Goal: Task Accomplishment & Management: Complete application form

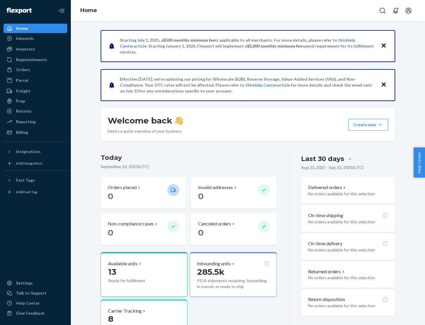
click at [380, 125] on button "Create new Create new inbound Create new order Create new product" at bounding box center [369, 125] width 40 height 12
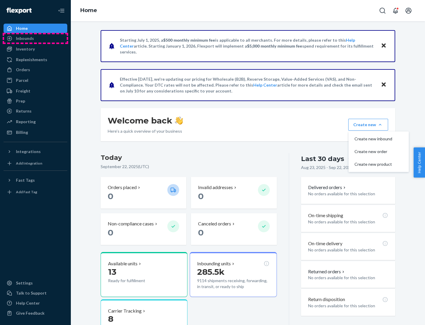
click at [35, 38] on div "Inbounds" at bounding box center [35, 38] width 63 height 8
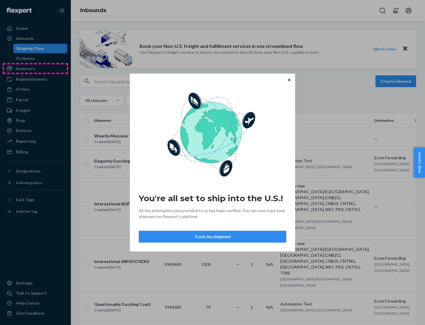
click at [35, 69] on div "You're all set to ship into the U.S.! All the information you provided to us ha…" at bounding box center [212, 162] width 425 height 325
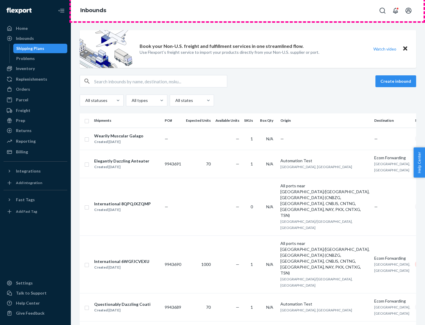
click at [248, 11] on div "Inbounds" at bounding box center [248, 10] width 354 height 21
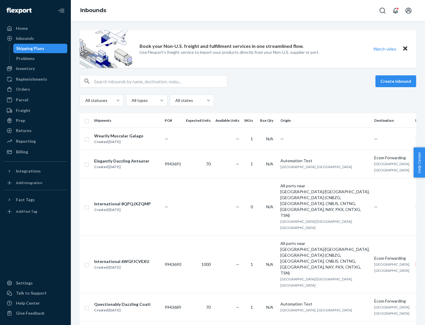
click at [248, 11] on div "Inbounds" at bounding box center [248, 10] width 354 height 21
click at [248, 100] on div "All statuses All types All states" at bounding box center [248, 101] width 337 height 12
click at [29, 48] on div "Shipping Plans" at bounding box center [30, 48] width 28 height 6
click at [397, 81] on button "Create inbound" at bounding box center [396, 81] width 41 height 12
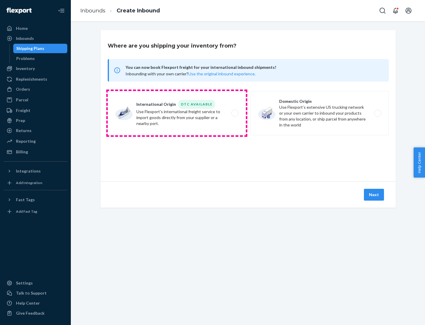
click at [177, 113] on label "International Origin DTC Available Use Flexport's international freight service…" at bounding box center [177, 113] width 138 height 44
click at [235, 113] on input "International Origin DTC Available Use Flexport's international freight service…" at bounding box center [237, 113] width 4 height 4
radio input "true"
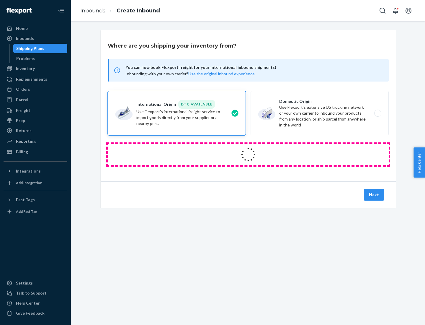
click at [248, 154] on icon at bounding box center [248, 154] width 18 height 18
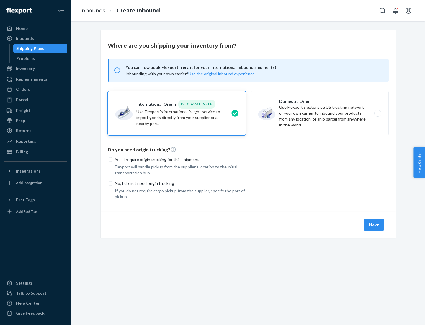
click at [180, 159] on p "Yes, I require origin trucking for this shipment" at bounding box center [180, 160] width 131 height 6
click at [113, 159] on input "Yes, I require origin trucking for this shipment" at bounding box center [110, 159] width 5 height 5
radio input "true"
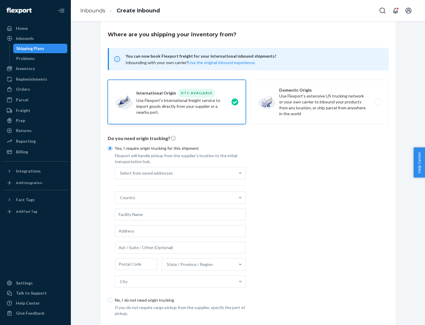
click at [175, 173] on div "Select from saved addresses" at bounding box center [175, 173] width 120 height 12
click at [121, 173] on input "Select from saved addresses" at bounding box center [120, 173] width 1 height 6
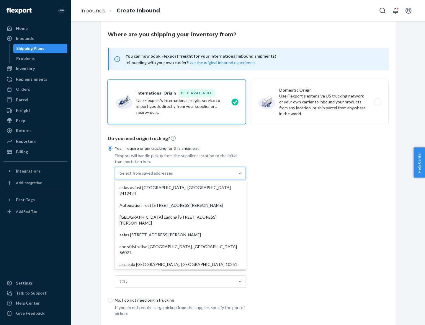
scroll to position [26, 0]
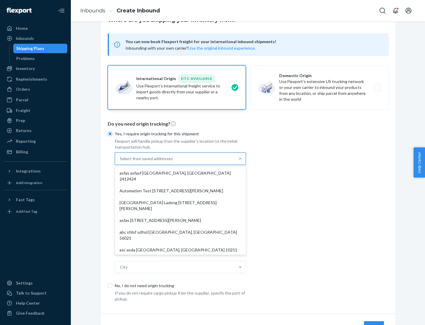
click at [180, 173] on div "asfas asfasf [GEOGRAPHIC_DATA], [GEOGRAPHIC_DATA] 2412424" at bounding box center [180, 176] width 129 height 18
click at [121, 162] on input "option asfas asfasf [GEOGRAPHIC_DATA], [GEOGRAPHIC_DATA] 2412424 focused, 1 of …" at bounding box center [120, 159] width 1 height 6
type input "asfas"
type input "asfasf"
type input "2412424"
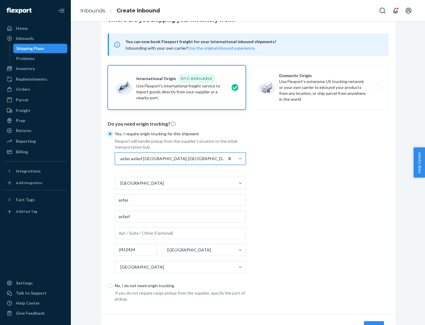
scroll to position [55, 0]
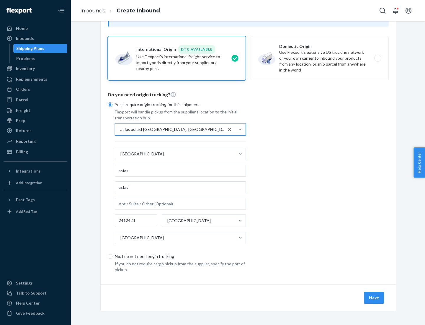
click at [375, 297] on button "Next" at bounding box center [374, 298] width 20 height 12
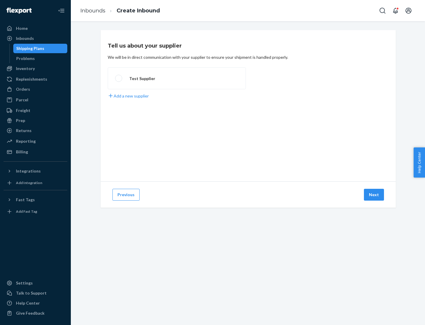
click at [177, 78] on label "Test Supplier" at bounding box center [177, 78] width 138 height 22
click at [119, 78] on input "Test Supplier" at bounding box center [117, 78] width 4 height 4
radio input "true"
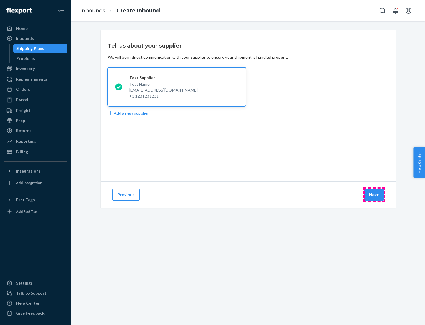
click at [375, 195] on button "Next" at bounding box center [374, 195] width 20 height 12
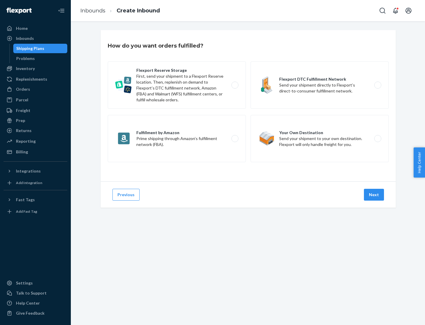
click at [177, 139] on label "Fulfillment by Amazon Prime shipping through Amazon’s fulfillment network (FBA)." at bounding box center [177, 138] width 138 height 47
click at [235, 139] on input "Fulfillment by Amazon Prime shipping through Amazon’s fulfillment network (FBA)." at bounding box center [237, 139] width 4 height 4
radio input "true"
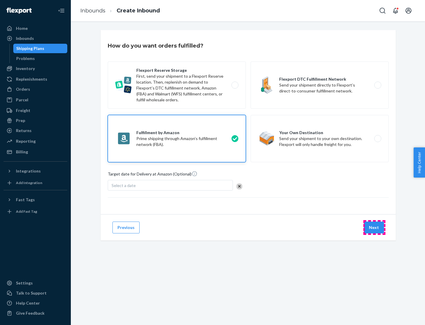
click at [375, 227] on button "Next" at bounding box center [374, 228] width 20 height 12
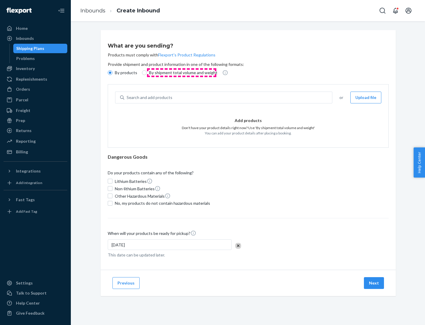
click at [182, 73] on p "By shipment total volume and weight" at bounding box center [183, 73] width 69 height 6
click at [147, 73] on input "By shipment total volume and weight" at bounding box center [144, 72] width 5 height 5
radio input "true"
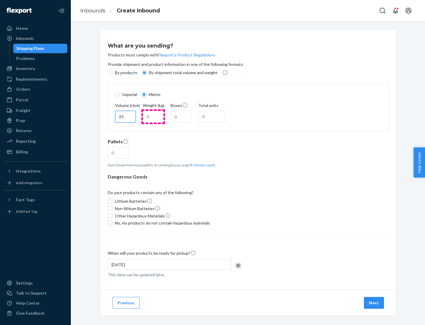
type input "25"
type input "100"
type input "50"
type input "500"
click at [202, 165] on button "Estimate count" at bounding box center [203, 164] width 24 height 5
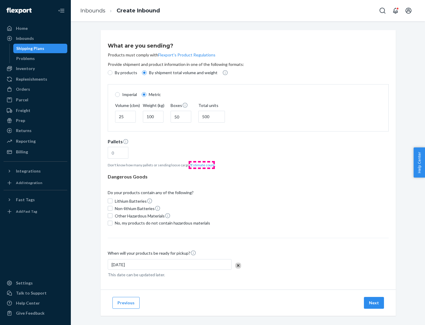
type input "16"
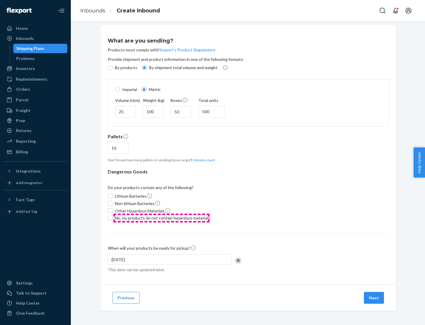
click at [162, 218] on span "No, my products do not contain hazardous materials" at bounding box center [162, 218] width 95 height 6
click at [113, 218] on input "No, my products do not contain hazardous materials" at bounding box center [110, 218] width 5 height 5
checkbox input "true"
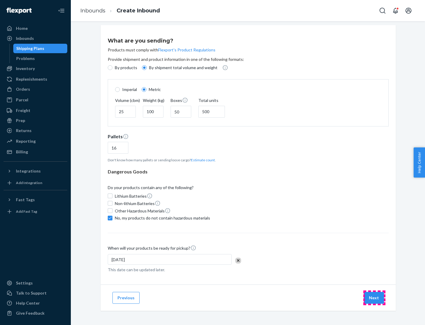
click at [375, 297] on button "Next" at bounding box center [374, 298] width 20 height 12
